Goal: Complete application form

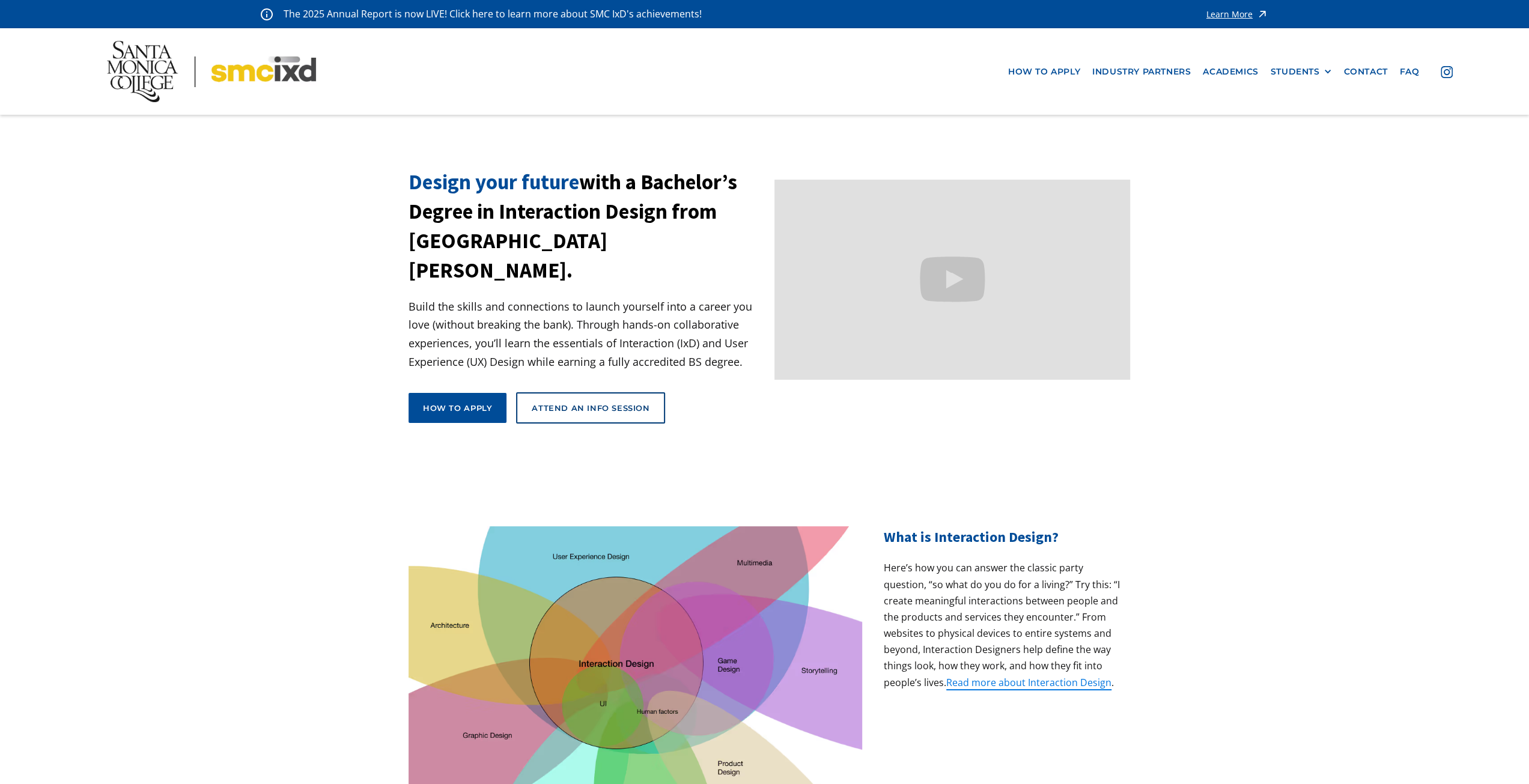
click at [488, 392] on link "How to apply" at bounding box center [457, 407] width 98 height 30
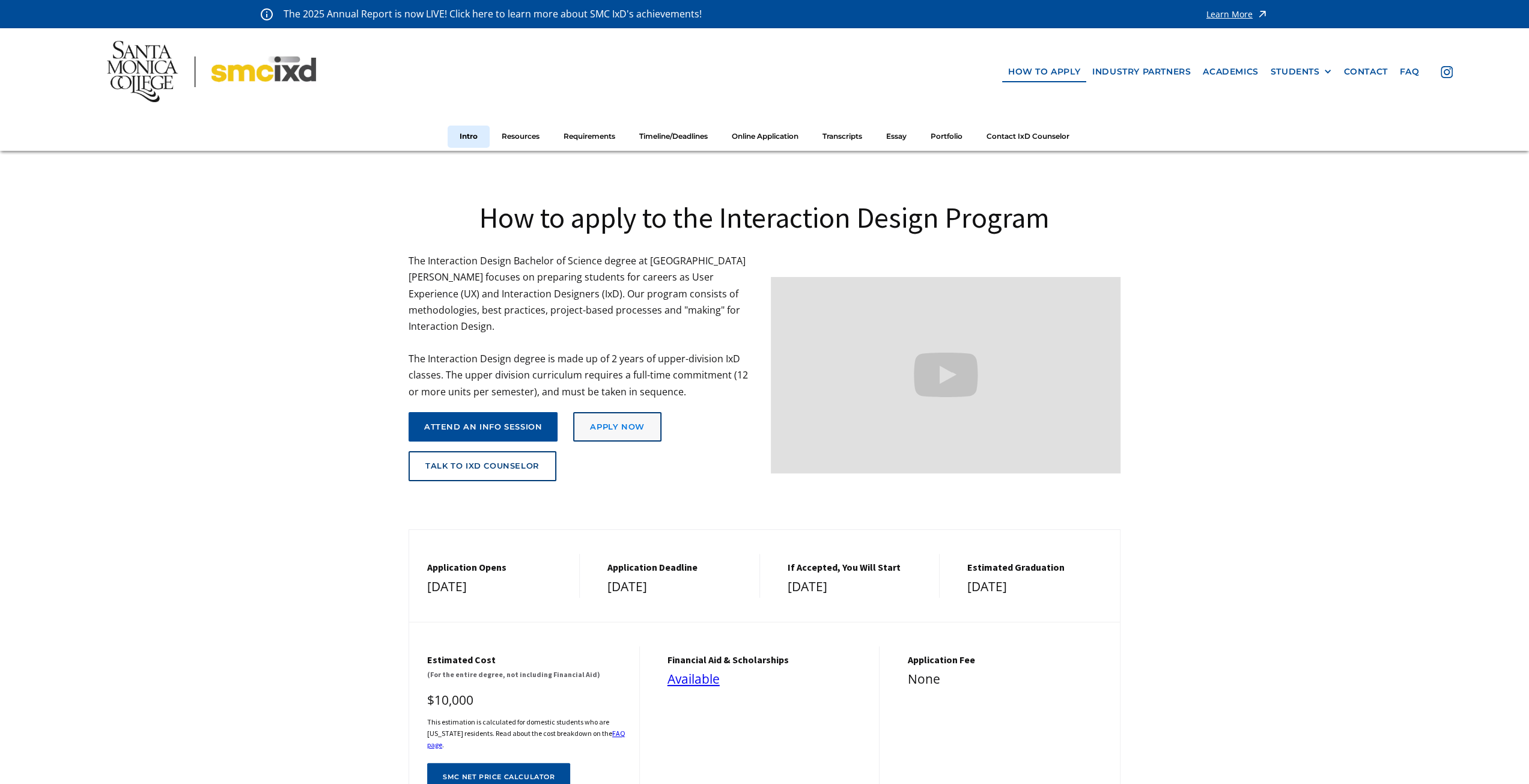
click at [599, 422] on div "Apply Now" at bounding box center [616, 427] width 54 height 10
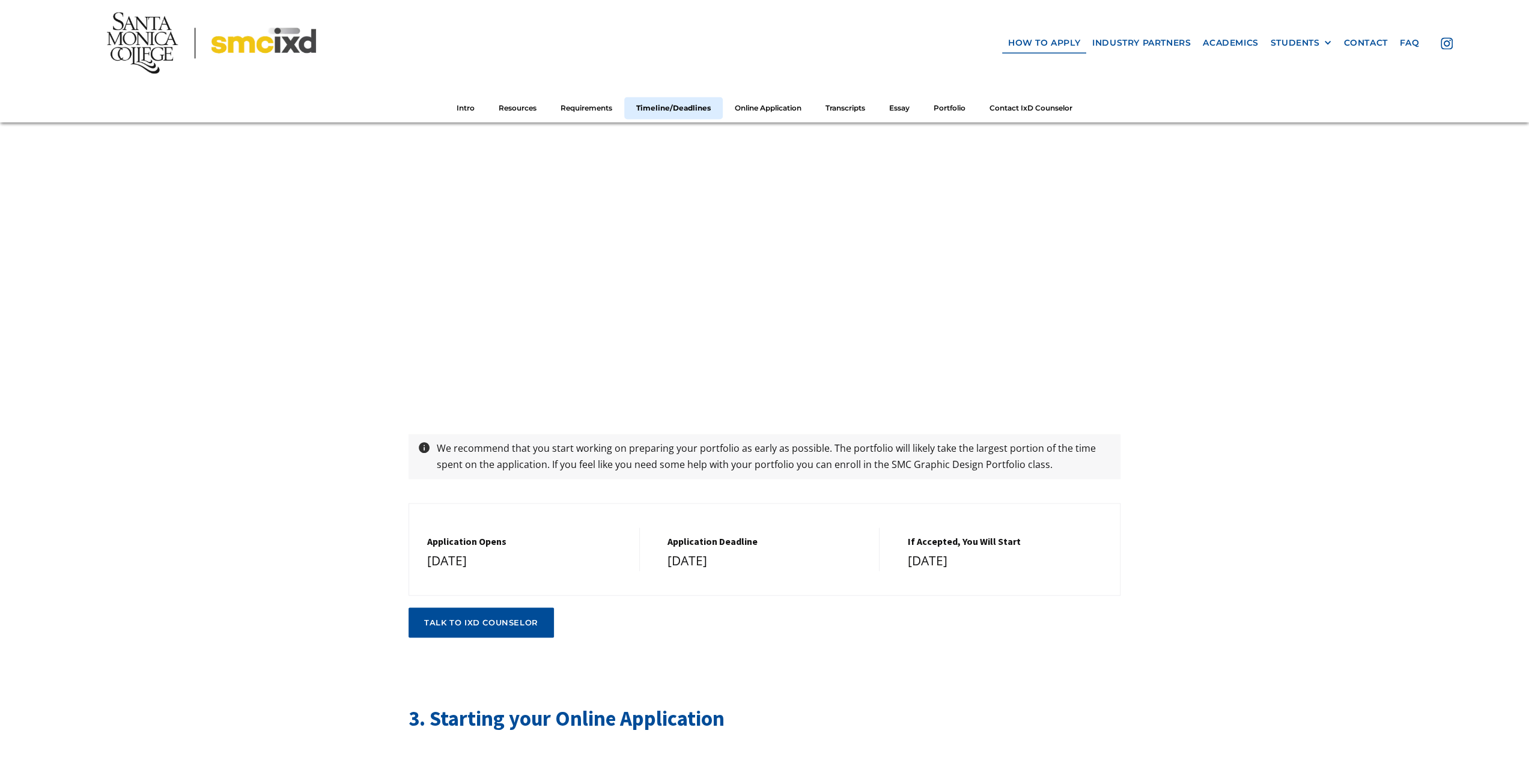
scroll to position [2522, 0]
